Goal: Check status: Check status

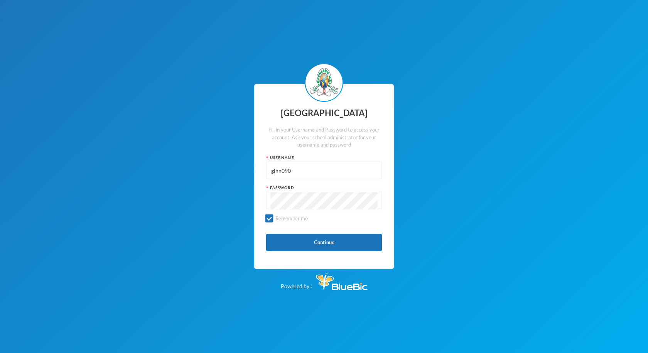
click at [313, 243] on button "Continue" at bounding box center [324, 242] width 116 height 17
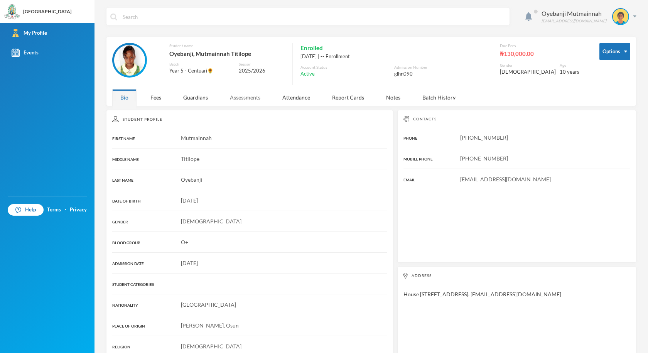
click at [240, 100] on div "Assessments" at bounding box center [245, 97] width 47 height 17
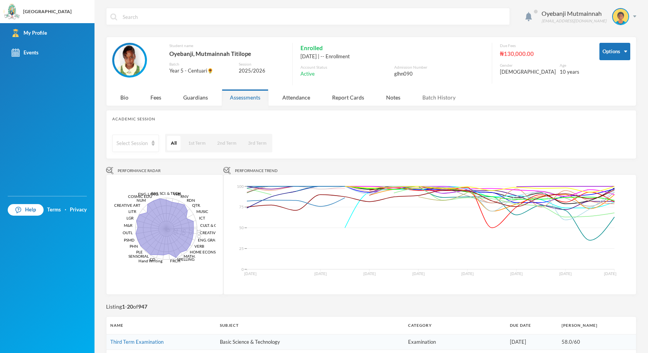
click at [439, 96] on div "Batch History" at bounding box center [438, 97] width 49 height 17
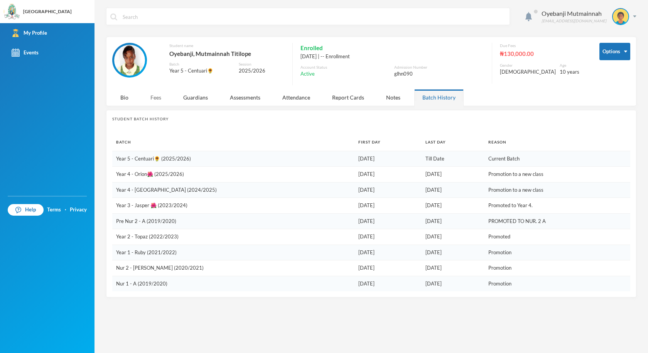
click at [154, 100] on div "Fees" at bounding box center [155, 97] width 27 height 17
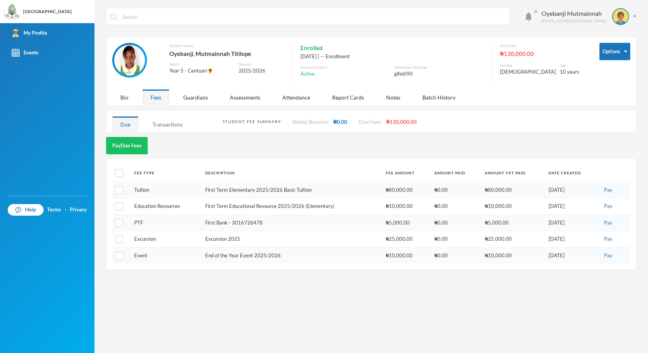
click at [168, 125] on div "Transactions" at bounding box center [167, 124] width 47 height 17
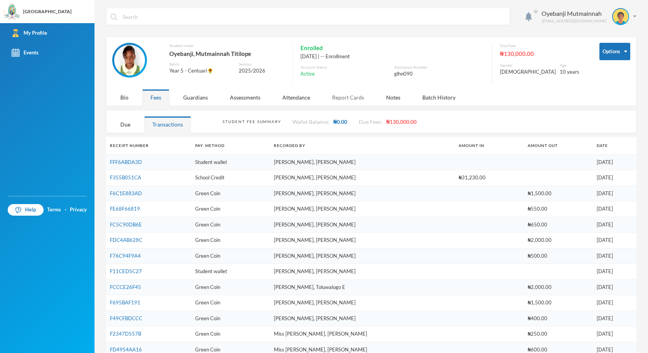
click at [349, 97] on div "Report Cards" at bounding box center [348, 97] width 48 height 17
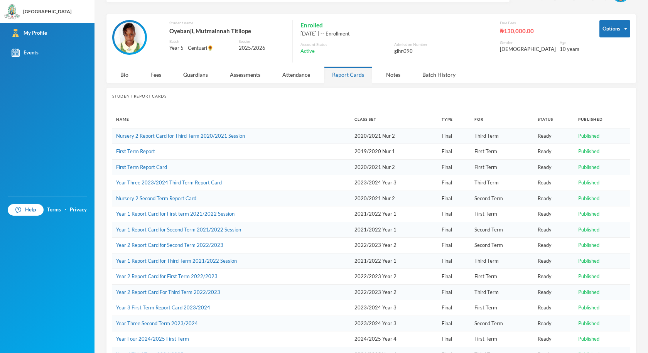
scroll to position [62, 0]
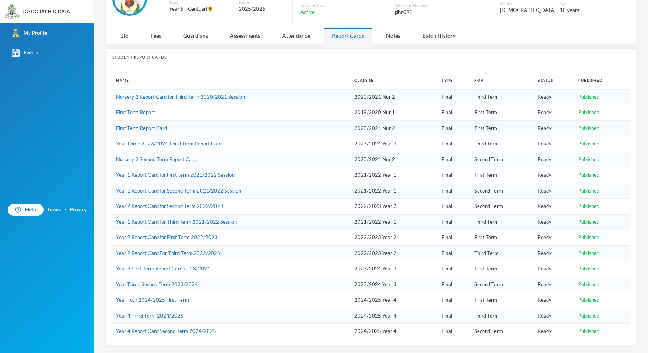
click at [585, 317] on span "Published" at bounding box center [588, 315] width 21 height 6
click at [156, 315] on link "Year 4 Third Term 2024/2025" at bounding box center [149, 315] width 67 height 6
